Goal: Task Accomplishment & Management: Manage account settings

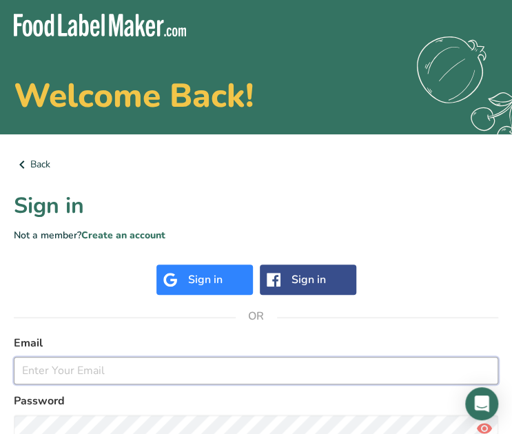
type input "[EMAIL_ADDRESS][DOMAIN_NAME]"
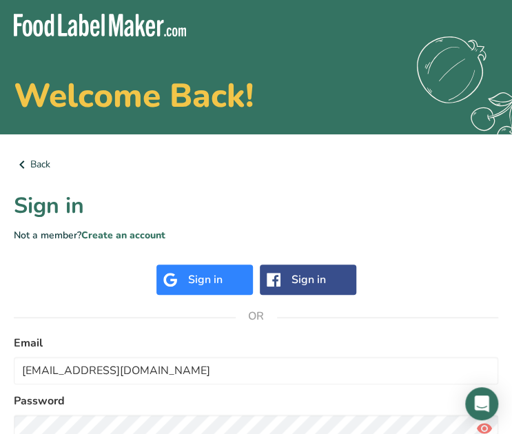
click at [198, 265] on div "Sign in" at bounding box center [204, 279] width 96 height 30
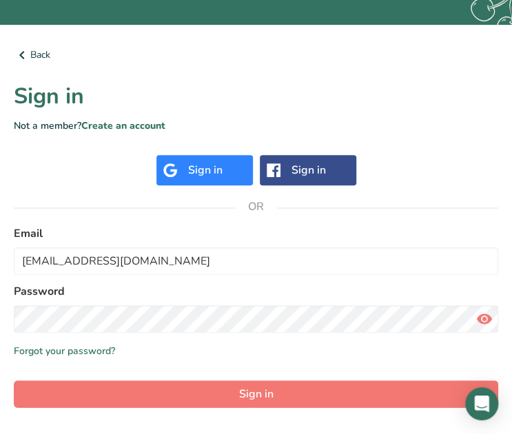
scroll to position [123, 0]
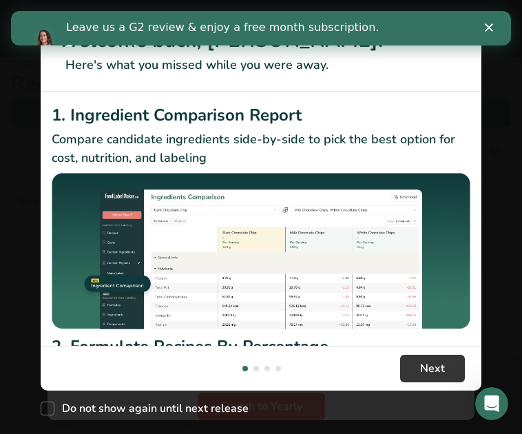
click at [492, 26] on icon "Close" at bounding box center [489, 27] width 8 height 8
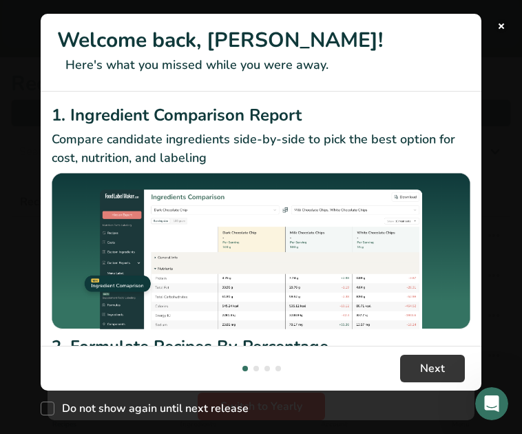
click at [499, 23] on button "New Features" at bounding box center [501, 26] width 14 height 14
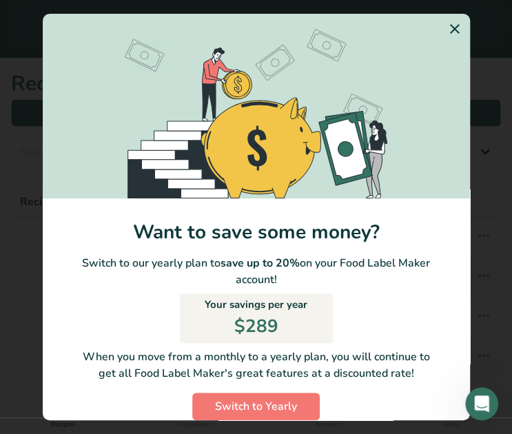
click at [446, 30] on icon "Switch to Yearly Modal" at bounding box center [454, 29] width 17 height 25
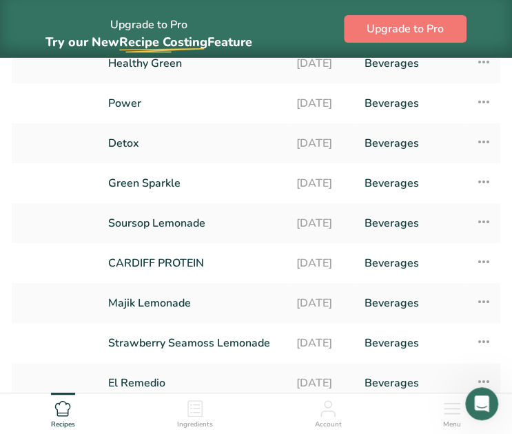
scroll to position [231, 0]
